Goal: Check status: Check status

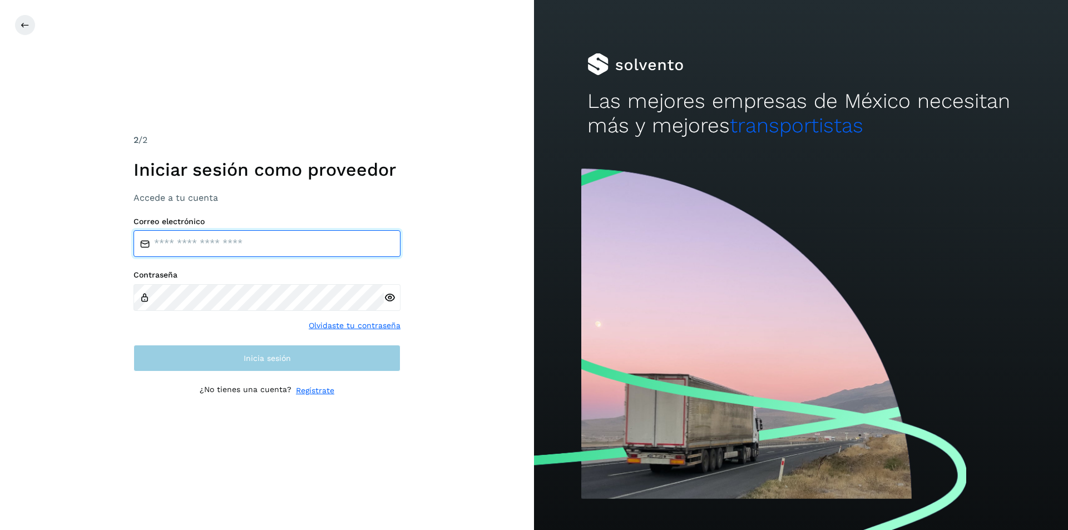
type input "**********"
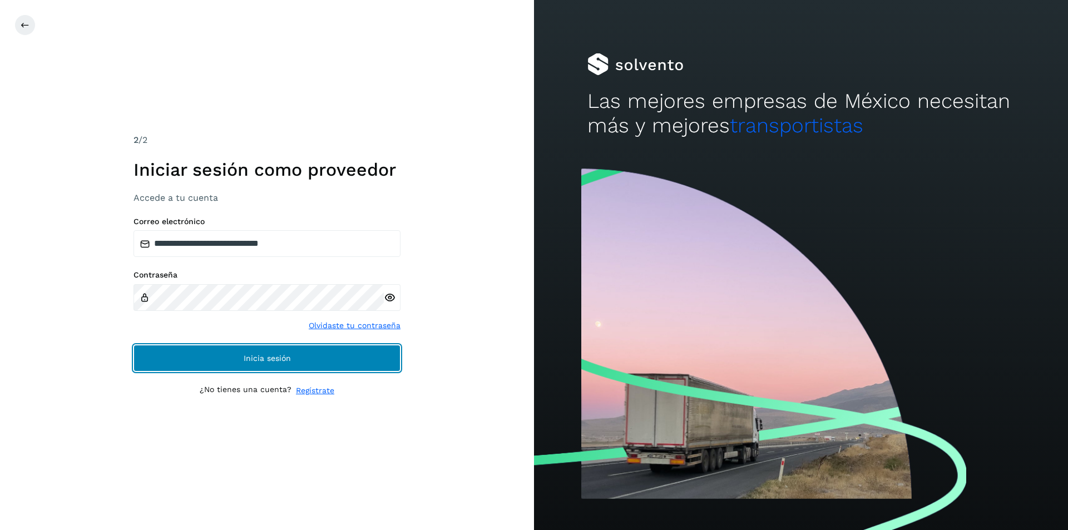
click at [353, 364] on button "Inicia sesión" at bounding box center [266, 358] width 267 height 27
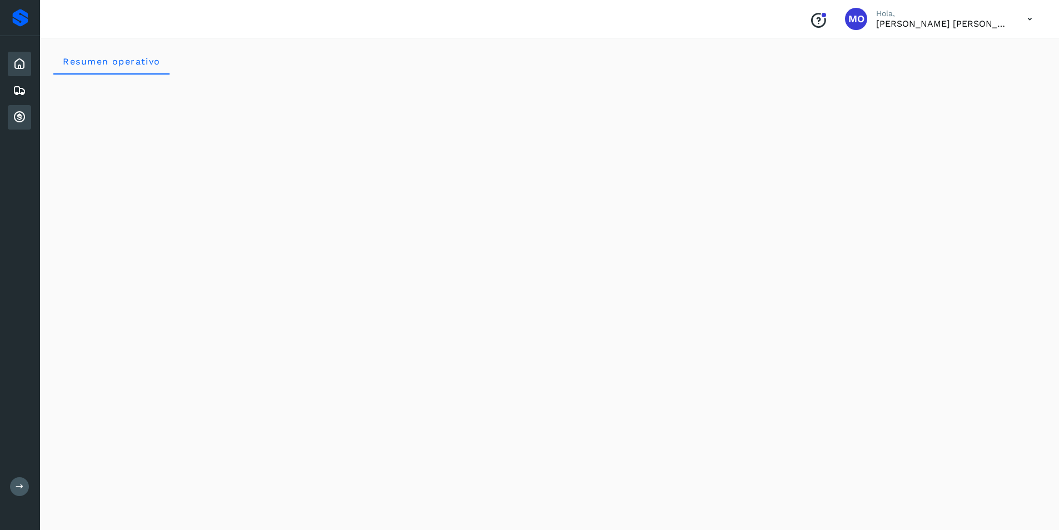
click at [21, 116] on icon at bounding box center [19, 117] width 13 height 13
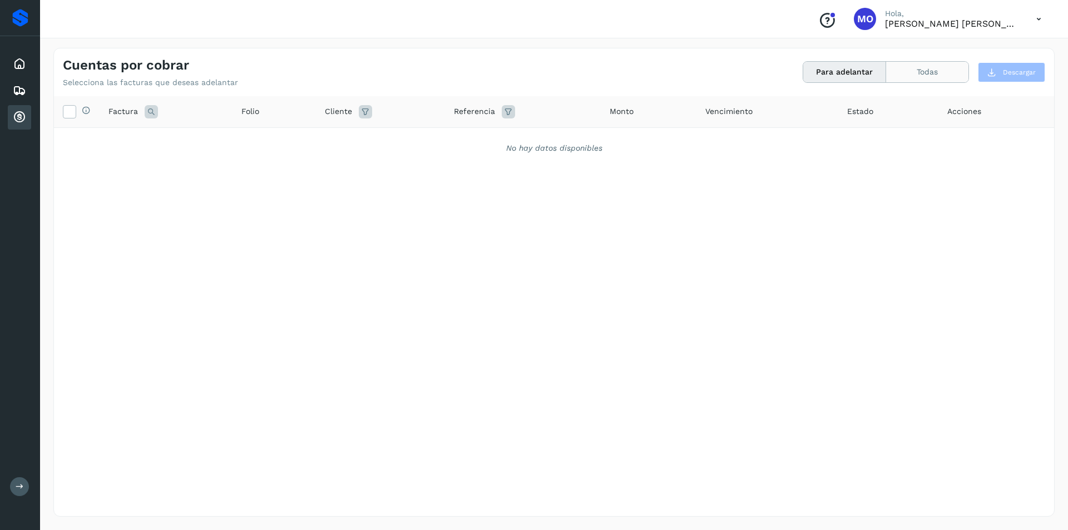
click at [928, 73] on button "Todas" at bounding box center [927, 72] width 82 height 21
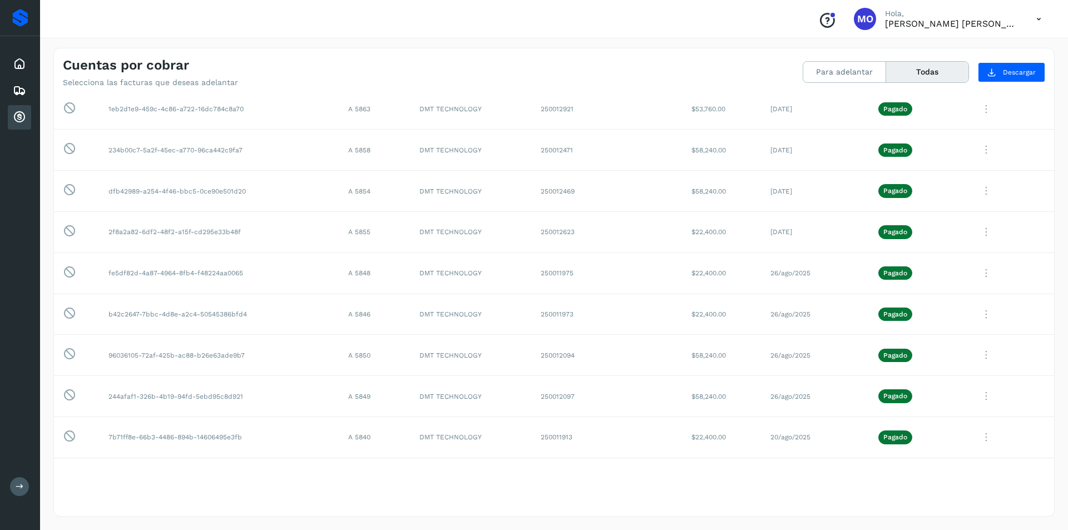
scroll to position [1668, 0]
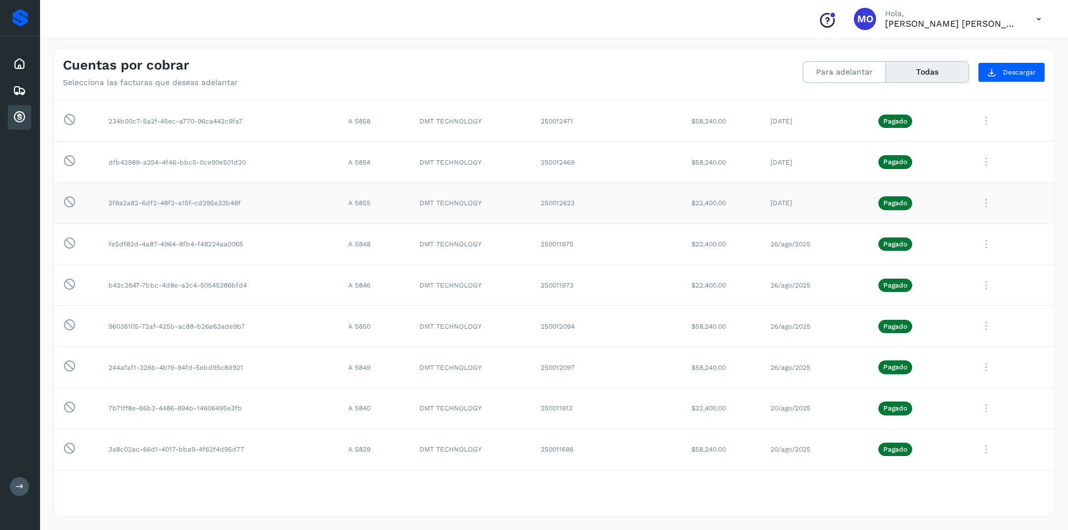
click at [978, 206] on icon at bounding box center [986, 203] width 22 height 23
click at [941, 292] on button "CEP" at bounding box center [978, 295] width 132 height 21
click at [979, 165] on icon at bounding box center [986, 162] width 22 height 23
click at [443, 78] on div at bounding box center [534, 265] width 1068 height 530
